Goal: Communication & Community: Connect with others

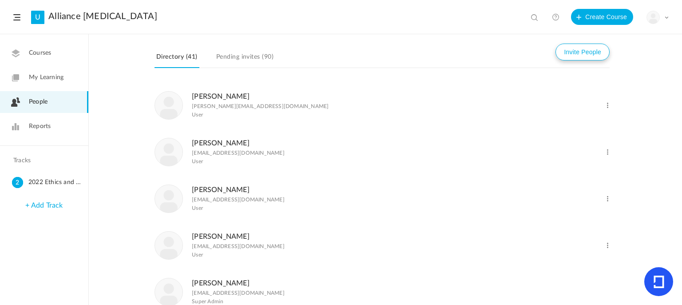
click at [567, 48] on button "Invite People" at bounding box center [583, 52] width 54 height 17
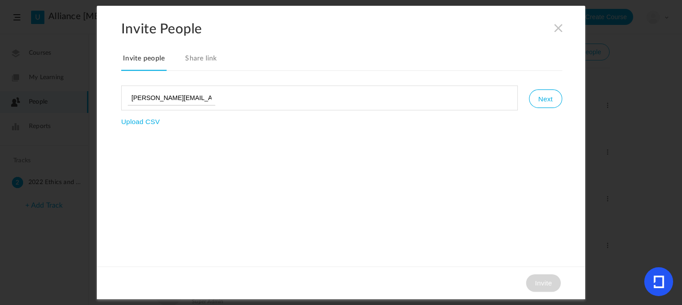
type input "[PERSON_NAME][EMAIL_ADDRESS][DOMAIN_NAME]"
drag, startPoint x: 515, startPoint y: 17, endPoint x: 421, endPoint y: 3, distance: 95.2
click at [421, 3] on section "Invite People Invite people Share link [PERSON_NAME][EMAIL_ADDRESS][DOMAIN_NAME…" at bounding box center [341, 152] width 682 height 305
click at [455, 24] on h2 "Invite People" at bounding box center [353, 28] width 464 height 16
click at [538, 100] on button "Next" at bounding box center [545, 98] width 33 height 19
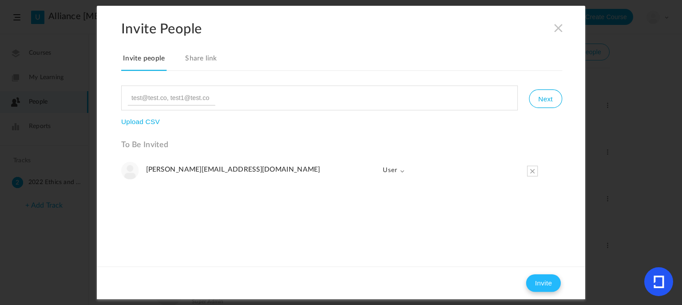
click at [545, 279] on button "Invite" at bounding box center [543, 283] width 35 height 18
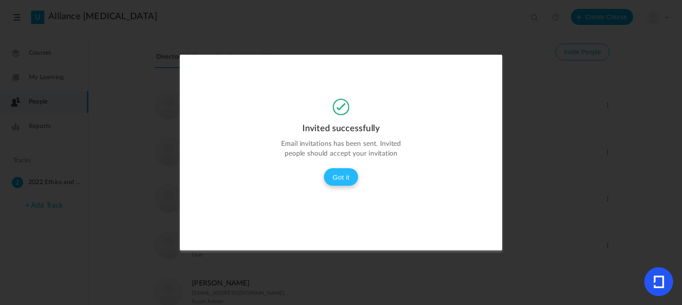
click at [344, 181] on button "Got it" at bounding box center [341, 177] width 35 height 18
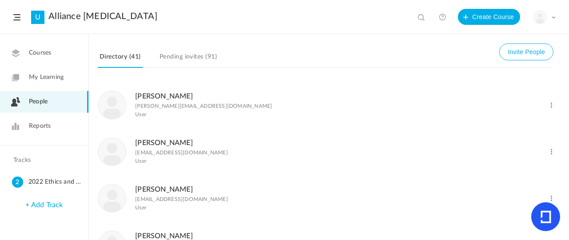
click at [44, 54] on span "Courses" at bounding box center [40, 52] width 22 height 9
